Goal: Browse casually: Explore the website without a specific task or goal

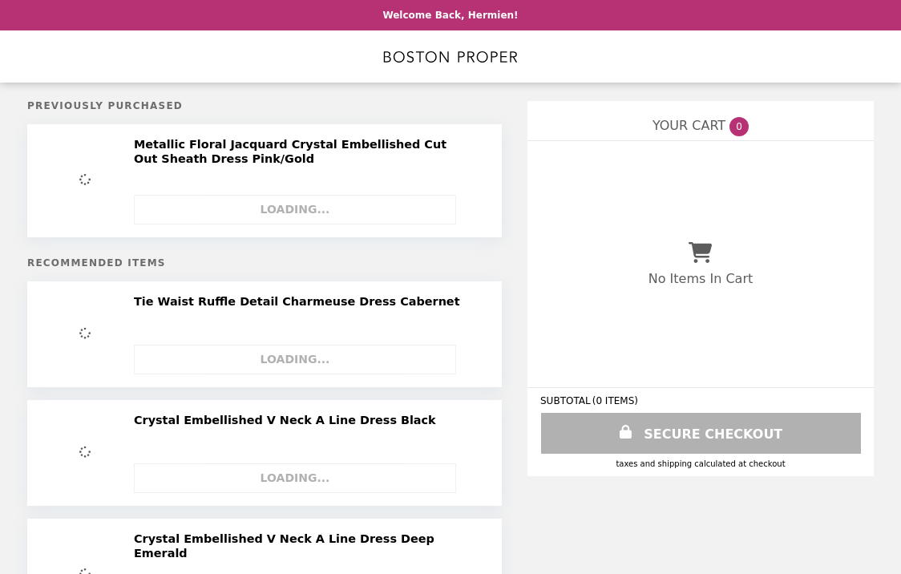
select select "**********"
select select "*********"
select select "**********"
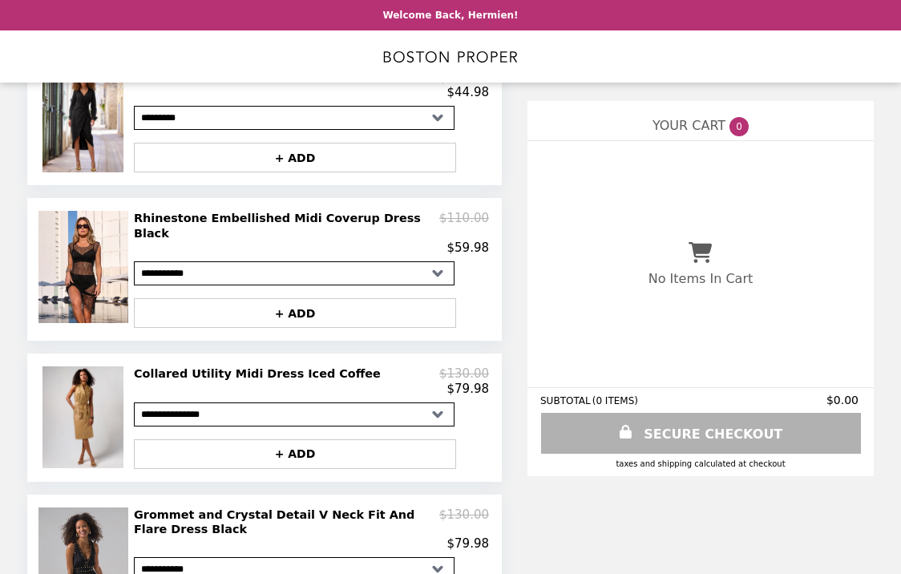
scroll to position [1155, 0]
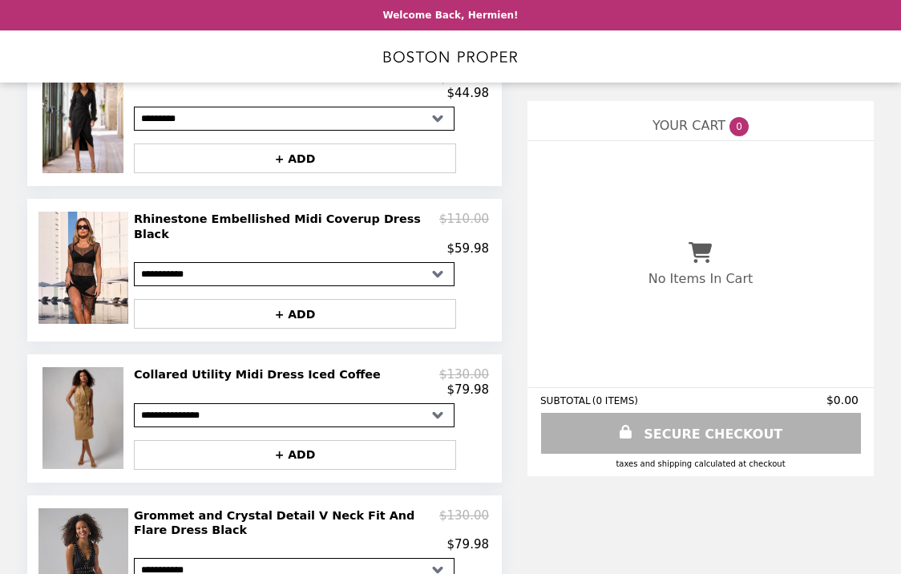
click at [83, 367] on img at bounding box center [85, 418] width 86 height 102
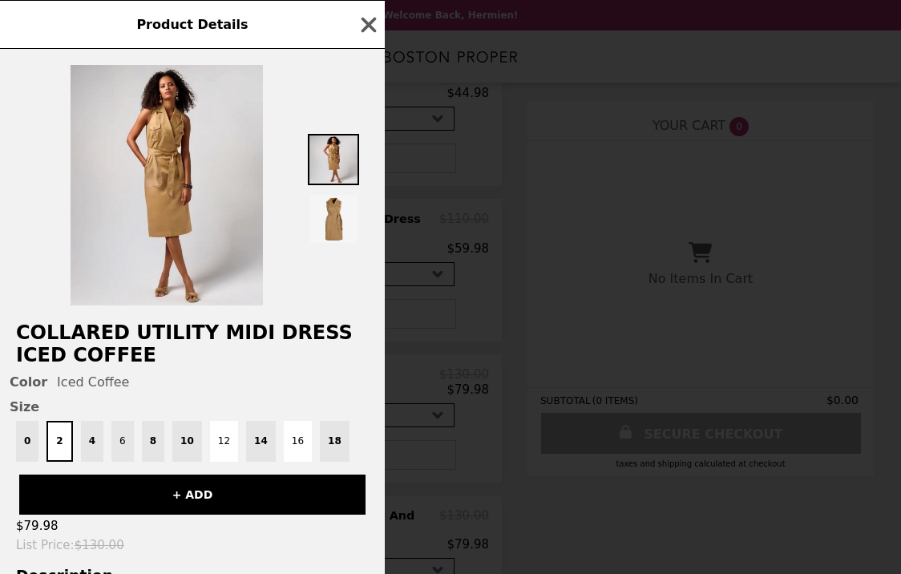
click at [123, 445] on button "6" at bounding box center [122, 441] width 22 height 41
click at [156, 435] on div "0 2 4 6 8 10 12 14 16 18" at bounding box center [193, 441] width 366 height 41
click at [122, 438] on button "6" at bounding box center [120, 441] width 26 height 41
click at [123, 439] on button "6" at bounding box center [120, 441] width 26 height 41
click at [367, 30] on icon "button" at bounding box center [369, 25] width 24 height 24
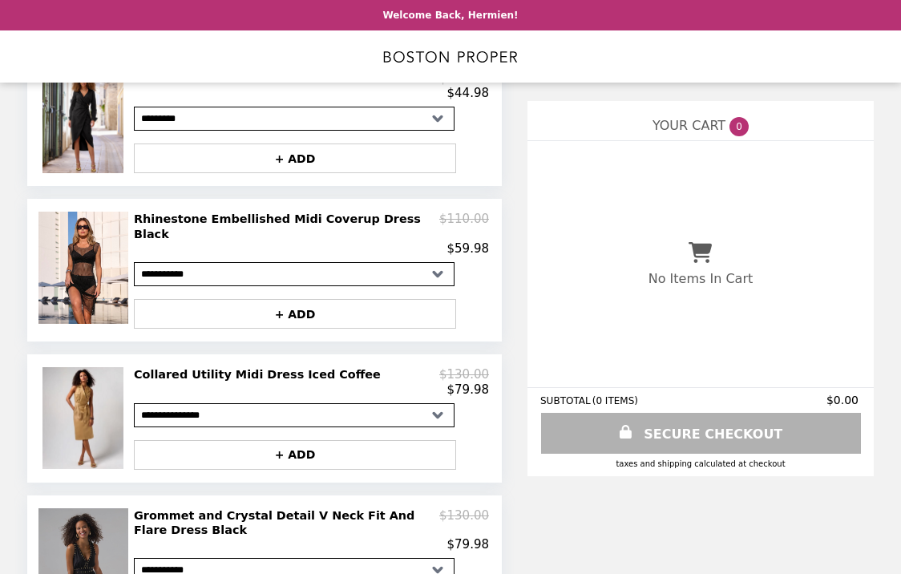
click at [86, 508] on img at bounding box center [85, 565] width 94 height 114
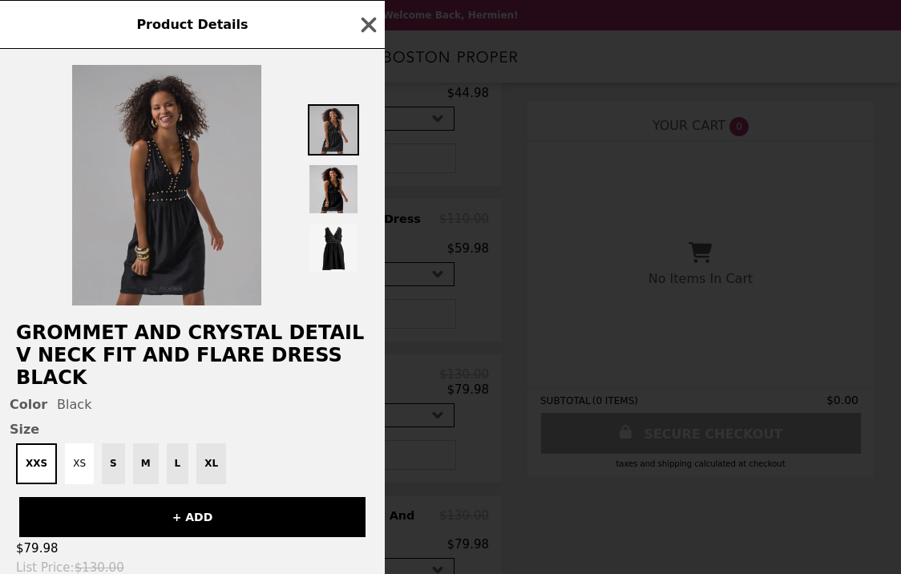
click at [169, 208] on img at bounding box center [166, 185] width 189 height 241
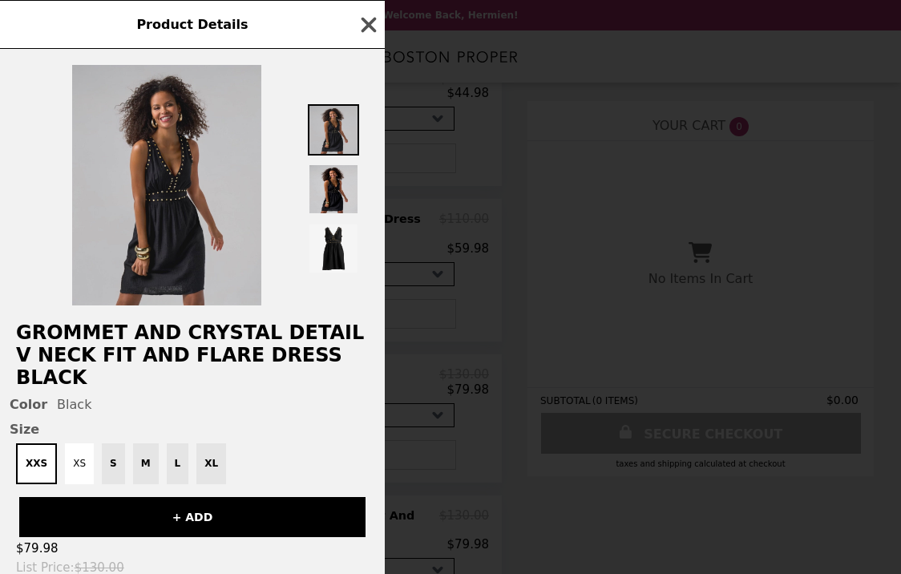
click at [365, 30] on icon "button" at bounding box center [369, 24] width 15 height 15
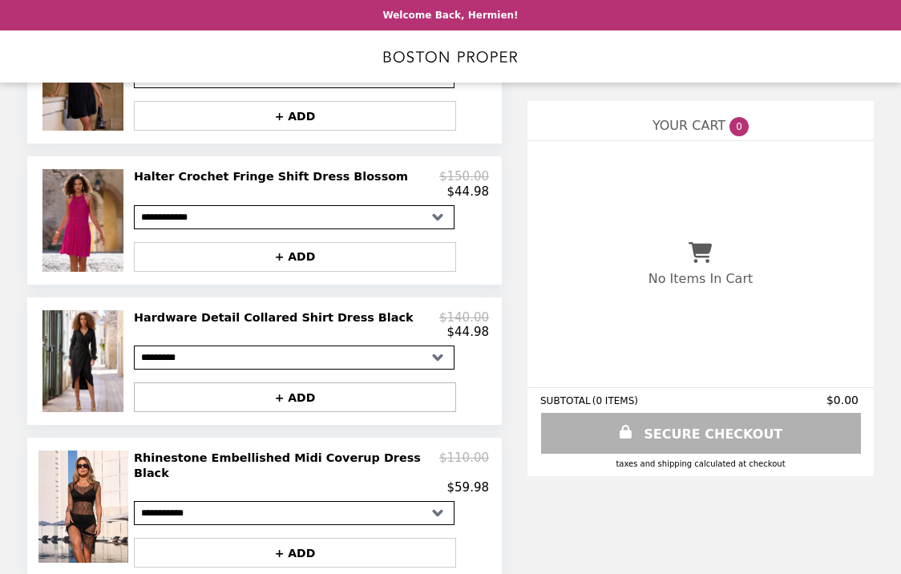
scroll to position [880, 0]
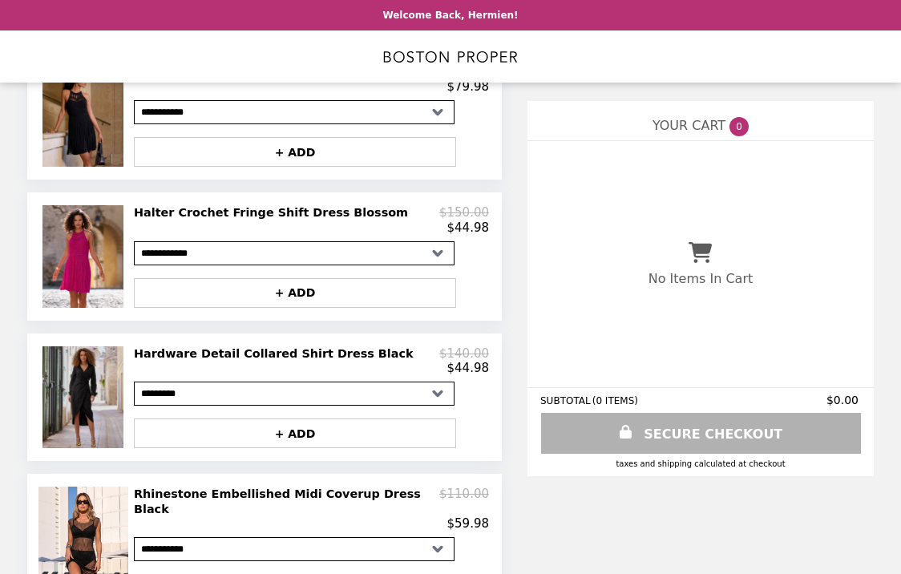
click at [91, 346] on img at bounding box center [85, 397] width 86 height 102
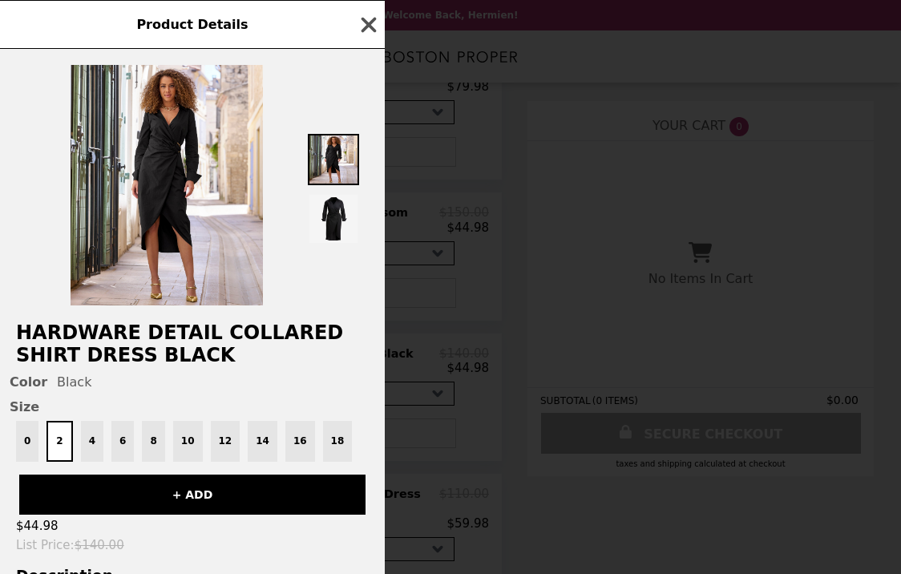
click at [359, 24] on icon "button" at bounding box center [369, 25] width 24 height 24
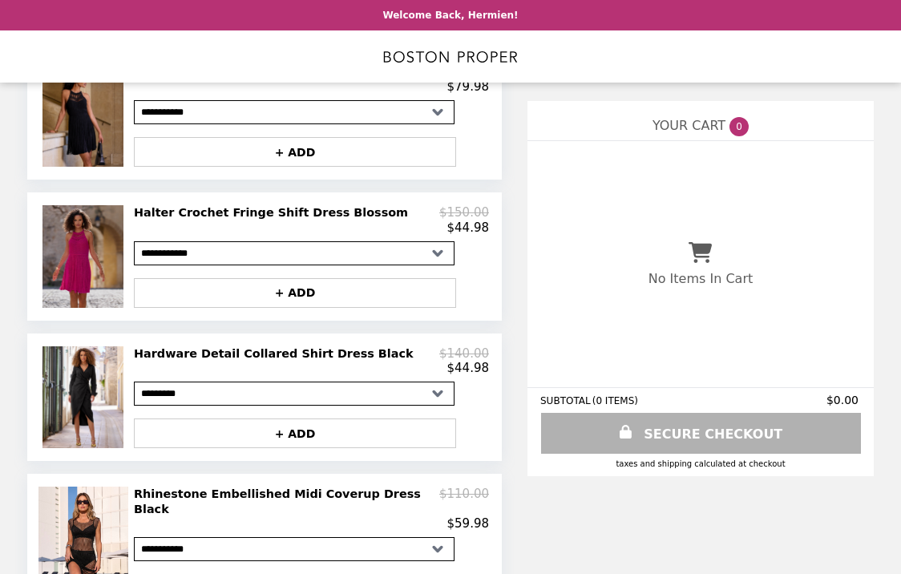
click at [77, 210] on img at bounding box center [85, 256] width 86 height 102
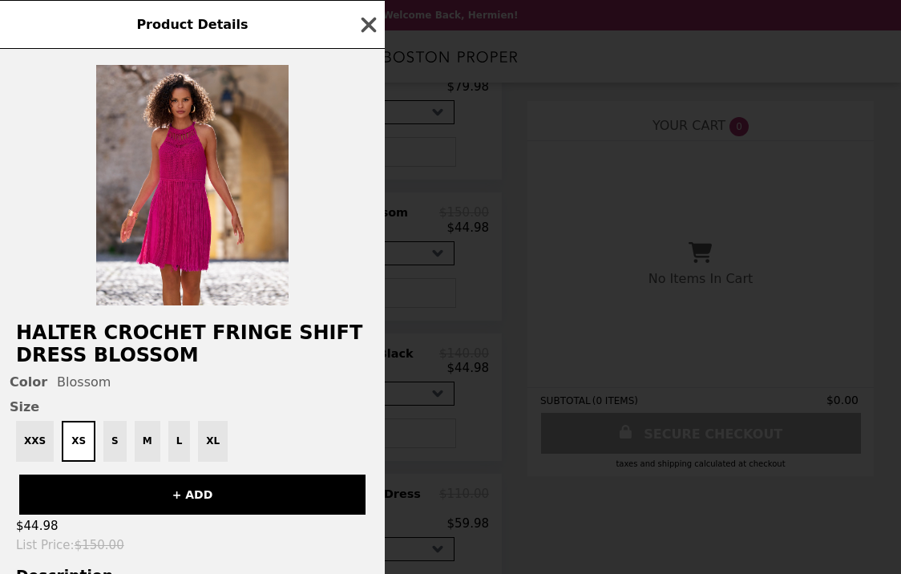
click at [370, 26] on icon "button" at bounding box center [369, 24] width 15 height 15
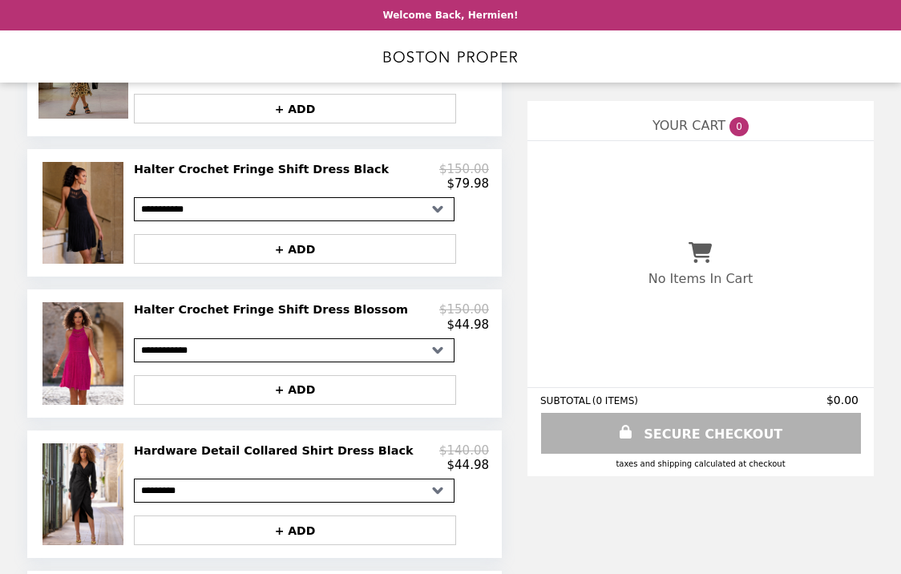
scroll to position [782, 0]
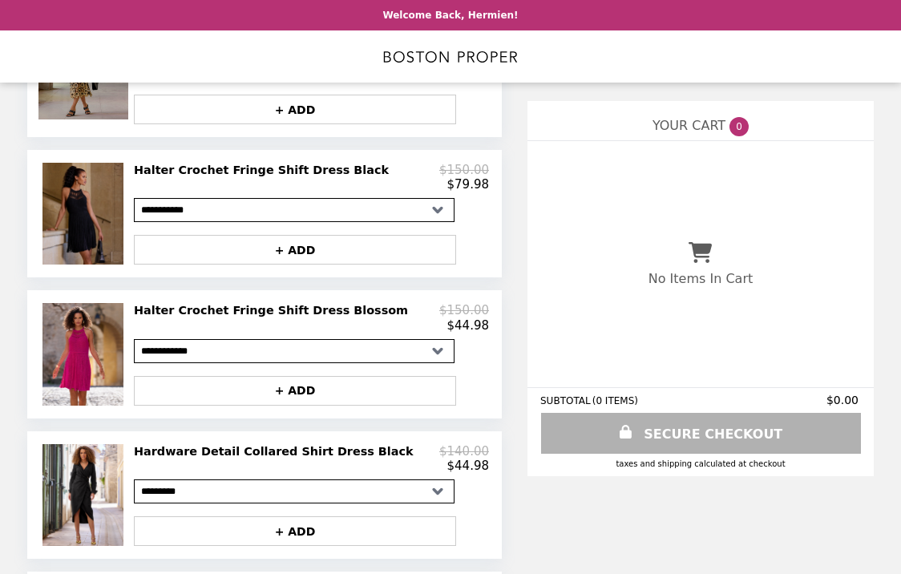
click at [82, 164] on img at bounding box center [85, 214] width 86 height 102
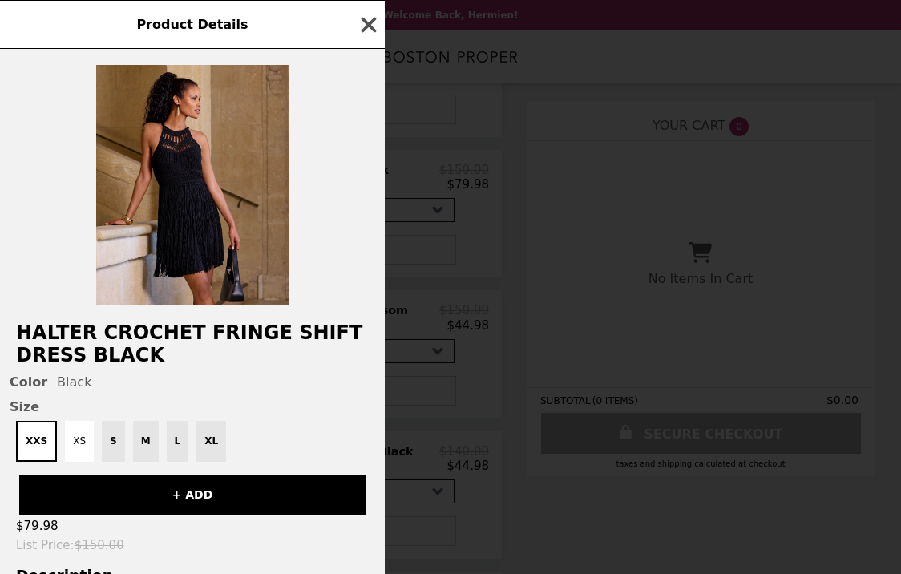
click at [370, 25] on icon "button" at bounding box center [369, 24] width 15 height 15
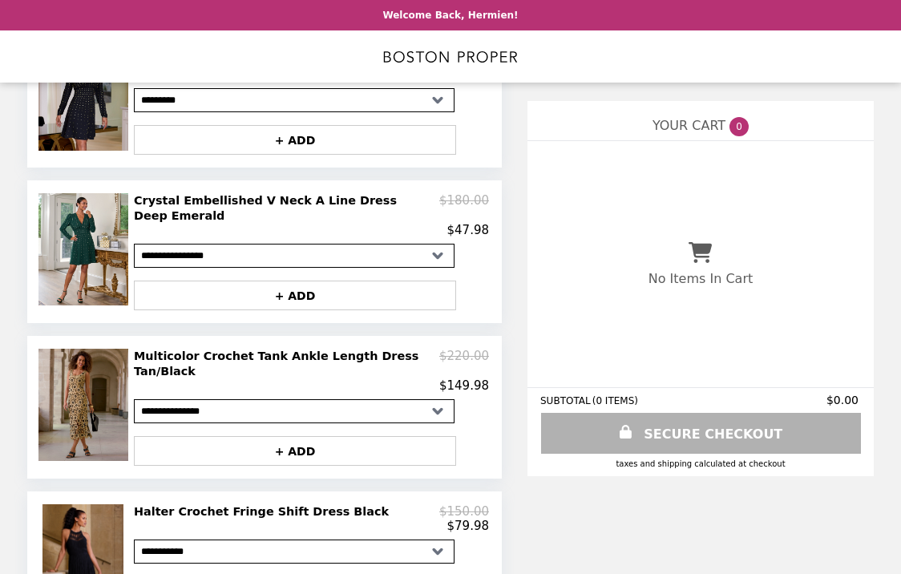
scroll to position [439, 0]
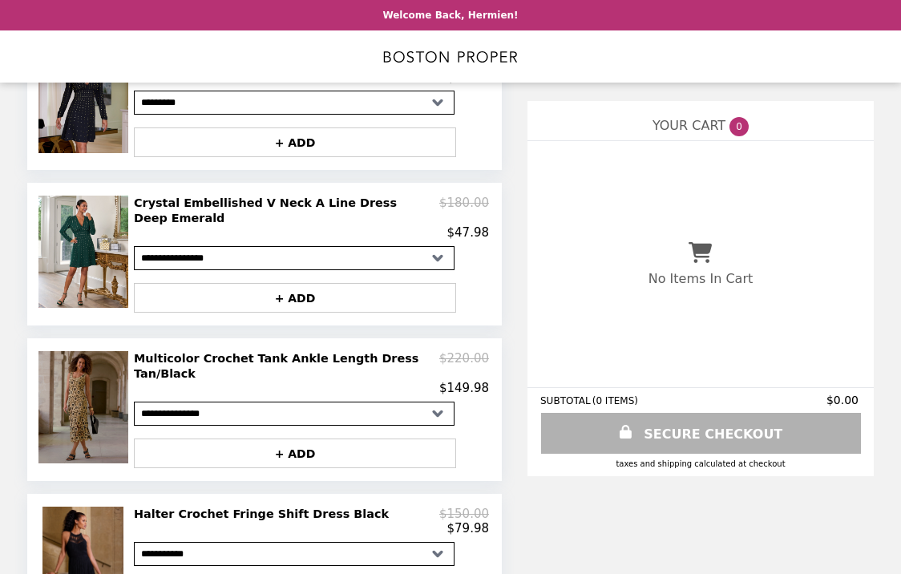
click at [75, 354] on img at bounding box center [85, 407] width 94 height 112
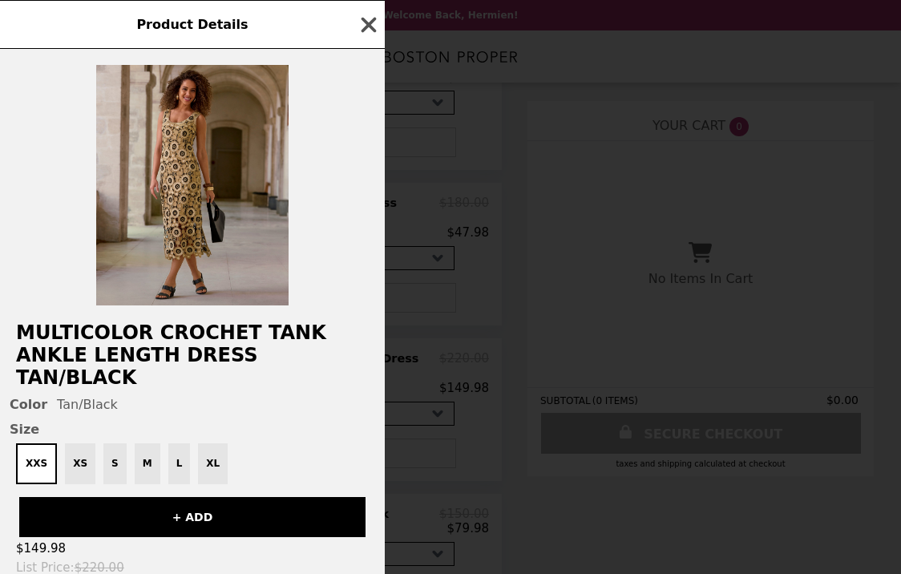
click at [369, 26] on icon "button" at bounding box center [369, 25] width 24 height 24
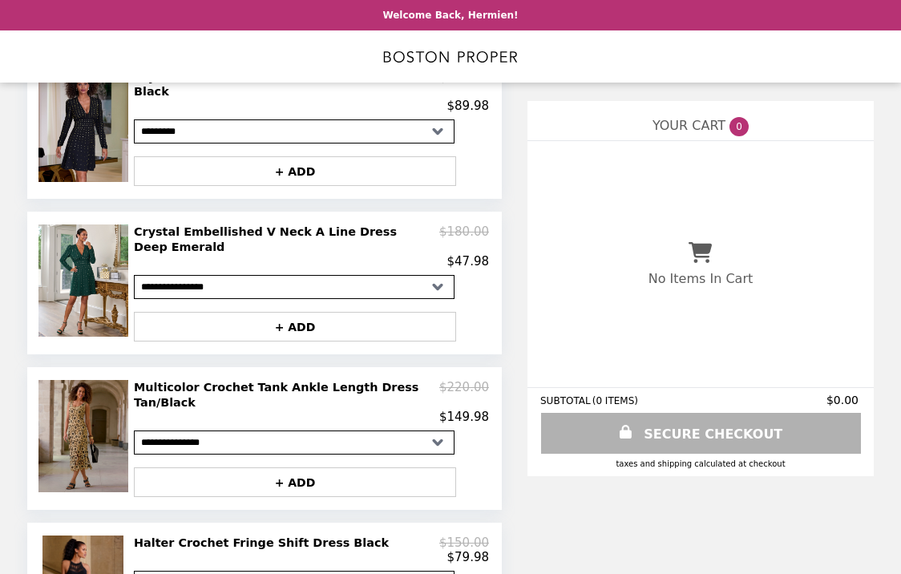
scroll to position [409, 0]
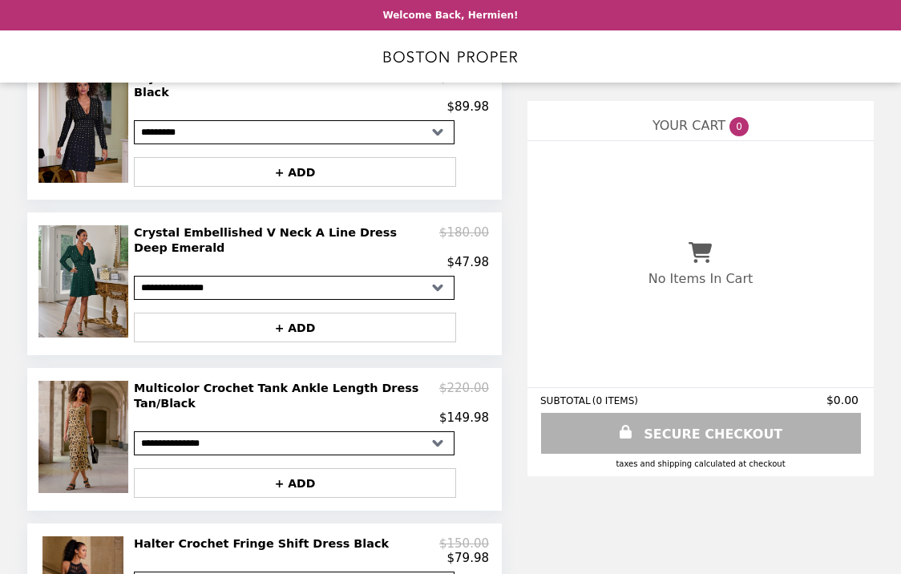
click at [87, 248] on img at bounding box center [85, 281] width 94 height 112
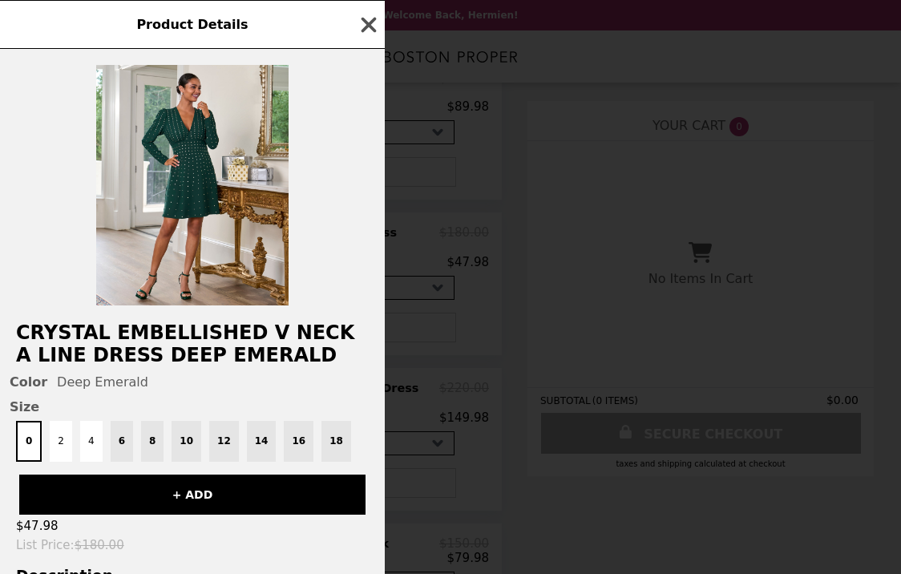
click at [376, 19] on icon "button" at bounding box center [369, 25] width 24 height 24
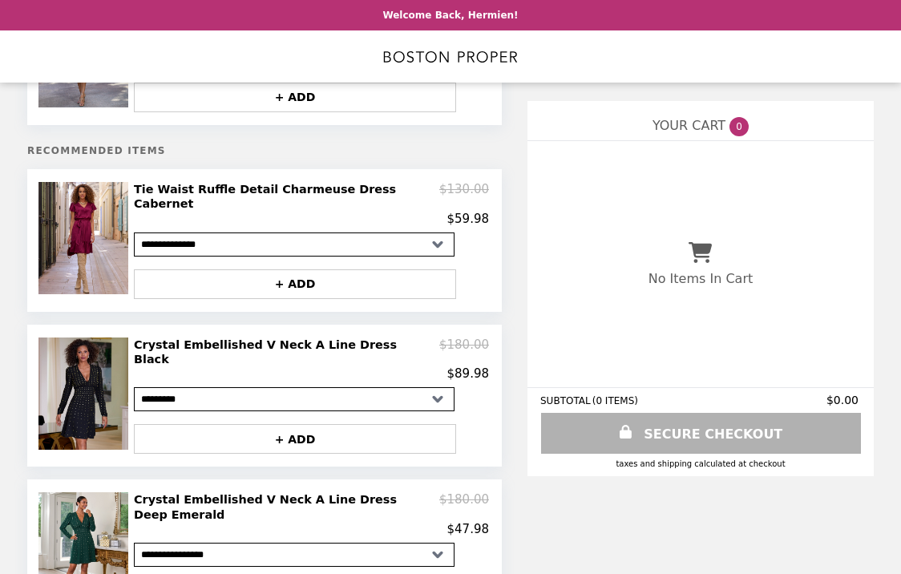
scroll to position [141, 0]
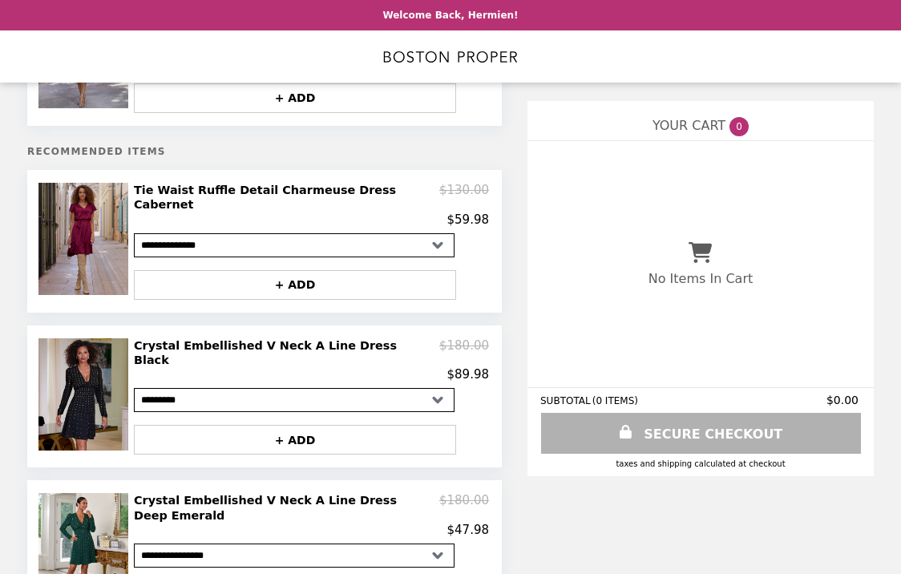
click at [94, 240] on img at bounding box center [85, 239] width 94 height 112
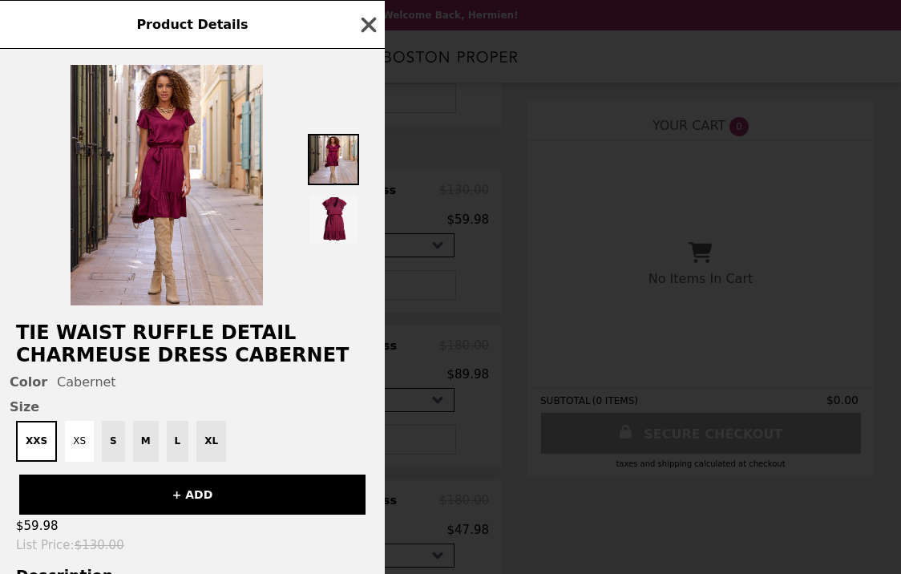
click at [365, 26] on icon "button" at bounding box center [369, 25] width 24 height 24
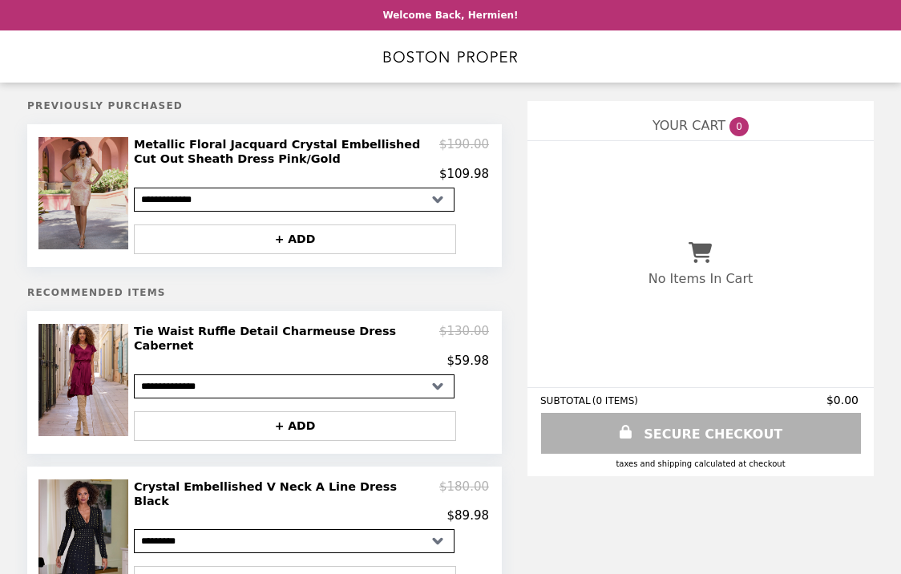
scroll to position [0, 0]
